Goal: Task Accomplishment & Management: Manage account settings

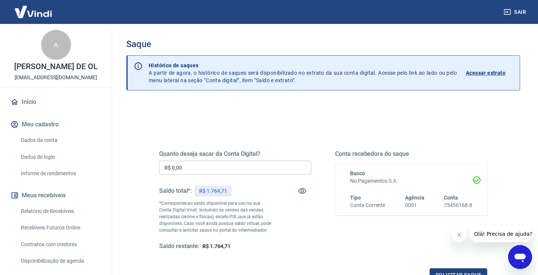
click at [217, 191] on p "R$ 1.764,71" at bounding box center [213, 191] width 28 height 8
copy p "1.764,71"
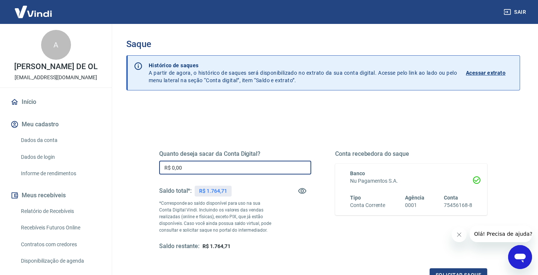
drag, startPoint x: 194, startPoint y: 167, endPoint x: 125, endPoint y: 166, distance: 69.1
click at [125, 166] on div "Saque Histórico de saques A partir de agora, o histórico de saques será disponi…" at bounding box center [323, 169] width 412 height 291
paste input "1.764,71"
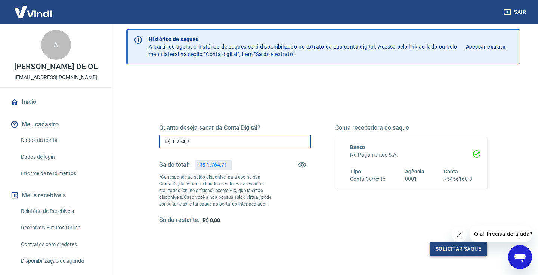
type input "R$ 1.764,71"
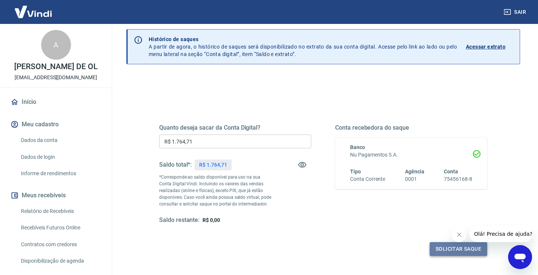
click at [433, 246] on button "Solicitar saque" at bounding box center [459, 249] width 58 height 14
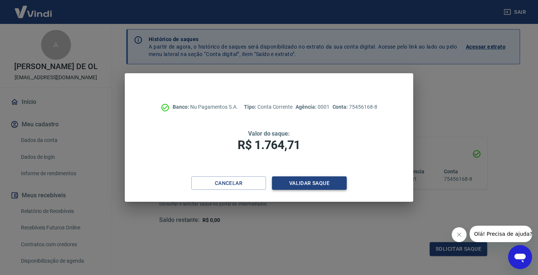
click at [321, 184] on button "Validar saque" at bounding box center [309, 183] width 75 height 14
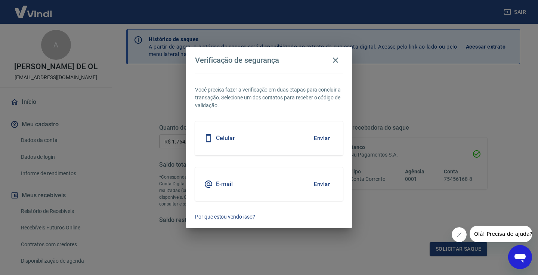
click at [320, 184] on button "Enviar" at bounding box center [322, 184] width 24 height 16
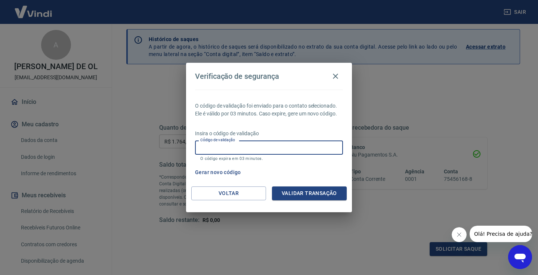
click at [254, 149] on input "Código de validação" at bounding box center [269, 147] width 148 height 14
paste input "892783"
type input "892783"
click at [305, 192] on button "Validar transação" at bounding box center [309, 193] width 75 height 14
